Goal: Task Accomplishment & Management: Complete application form

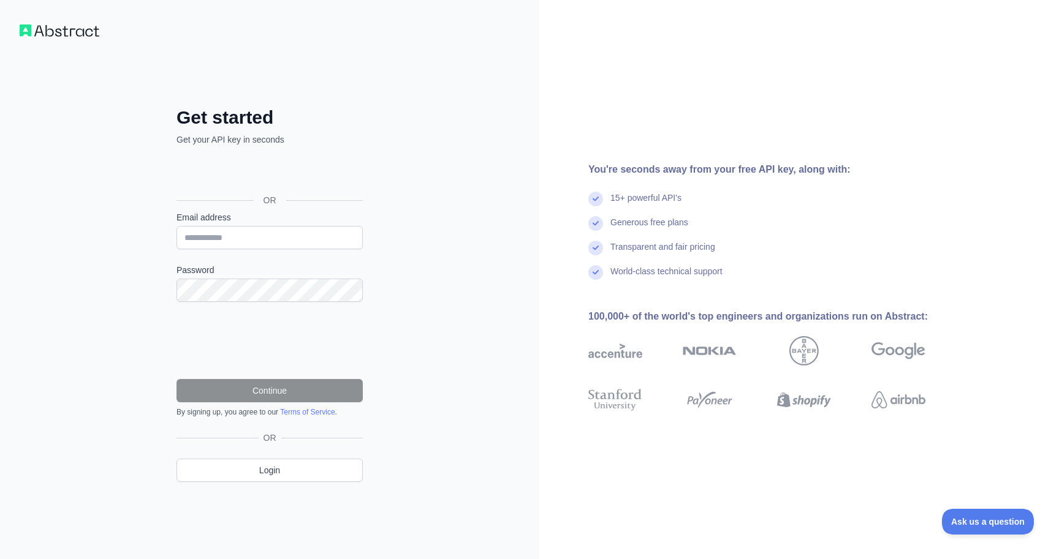
click at [330, 412] on link "Terms of Service" at bounding box center [307, 412] width 55 height 9
